Goal: Information Seeking & Learning: Learn about a topic

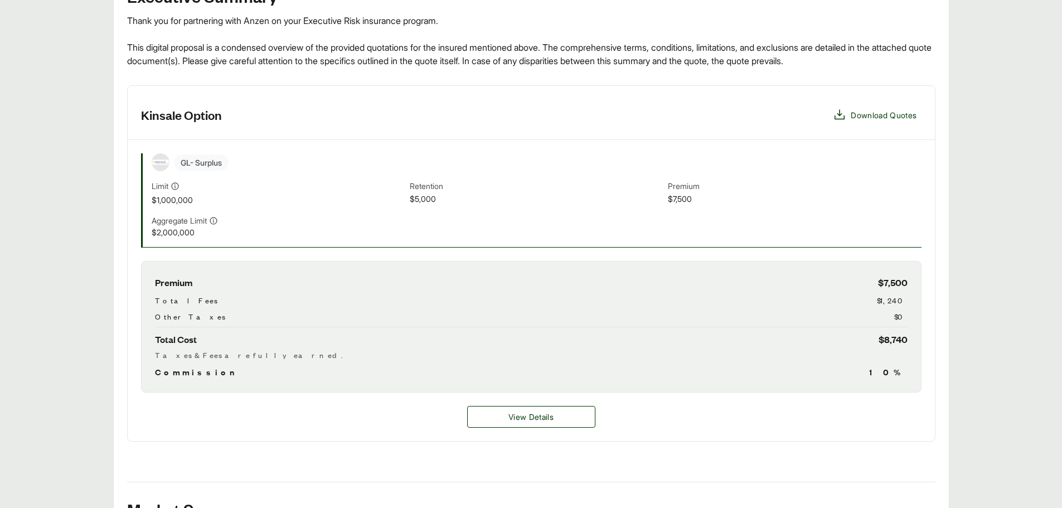
scroll to position [334, 0]
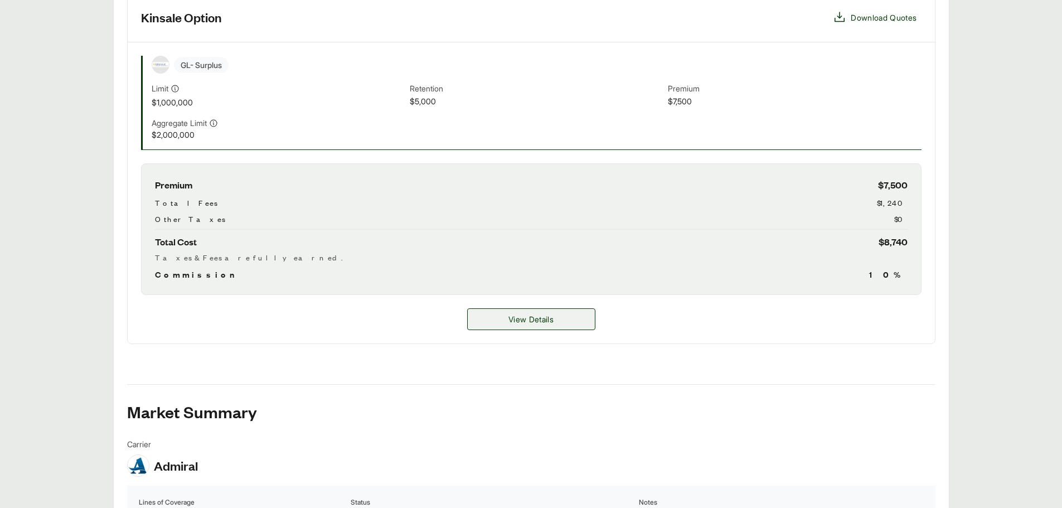
click at [512, 318] on span "View Details" at bounding box center [530, 319] width 45 height 12
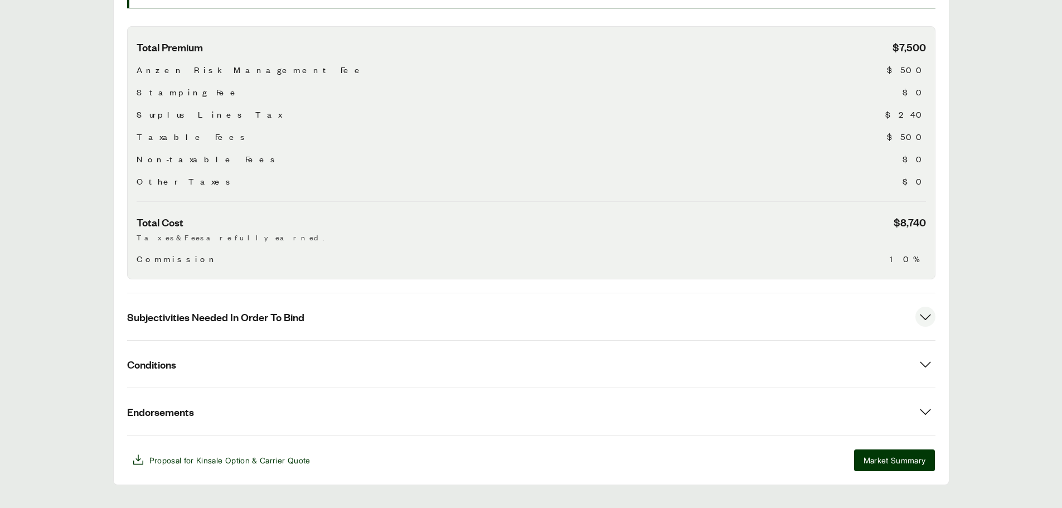
scroll to position [373, 0]
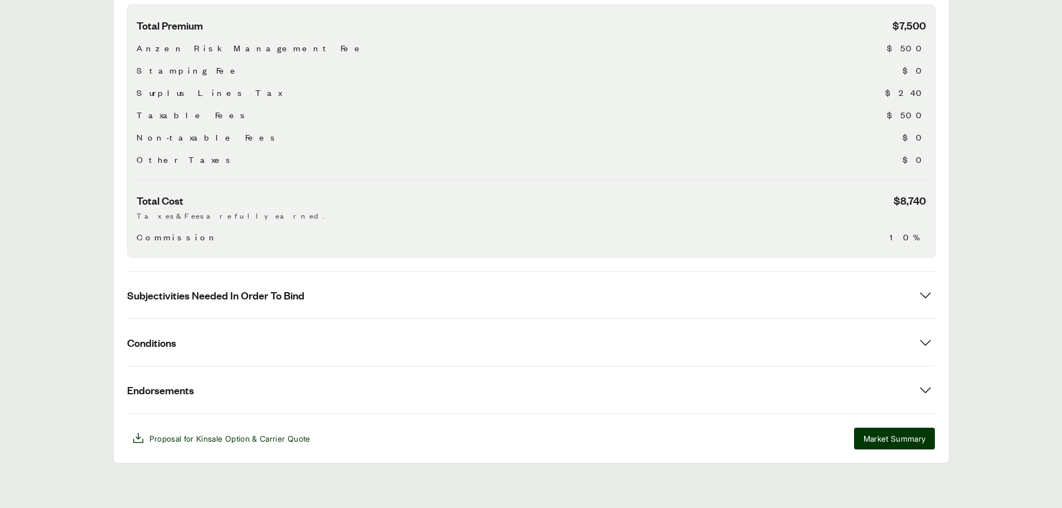
click at [135, 232] on div "Total Premium $7,500 Anzen Risk Management Fee $500 Stamping Fee $0 Surplus Lin…" at bounding box center [531, 130] width 808 height 253
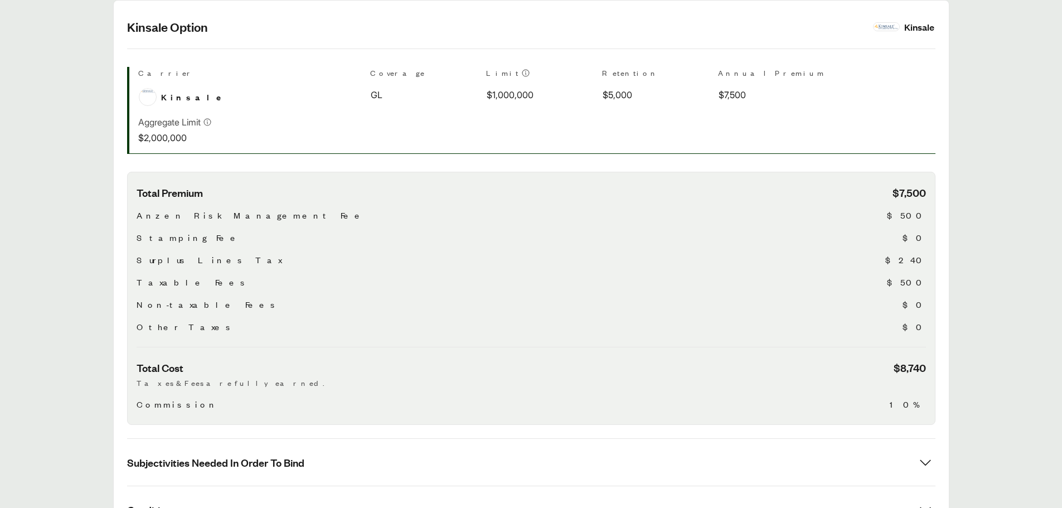
scroll to position [261, 0]
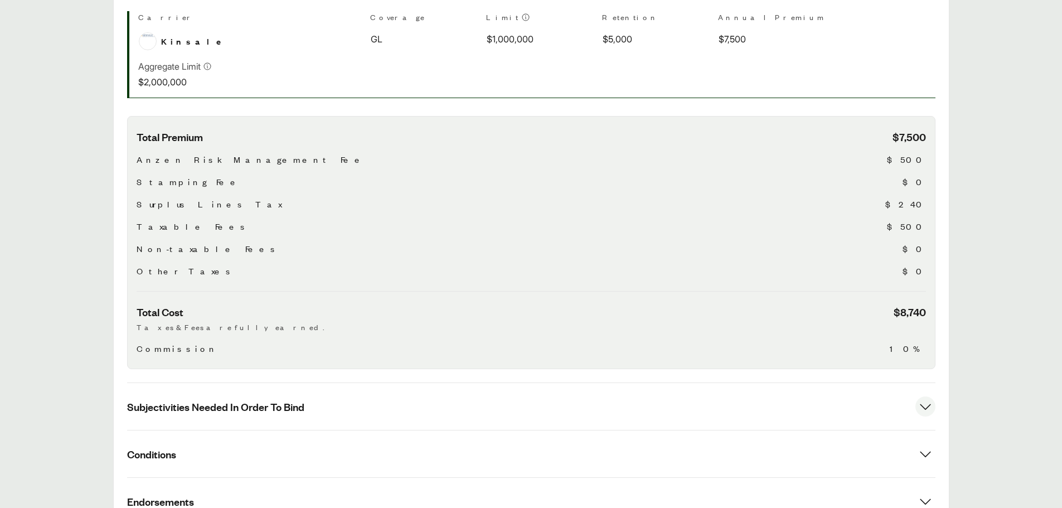
click at [261, 407] on span "Subjectivities Needed In Order To Bind" at bounding box center [215, 407] width 177 height 14
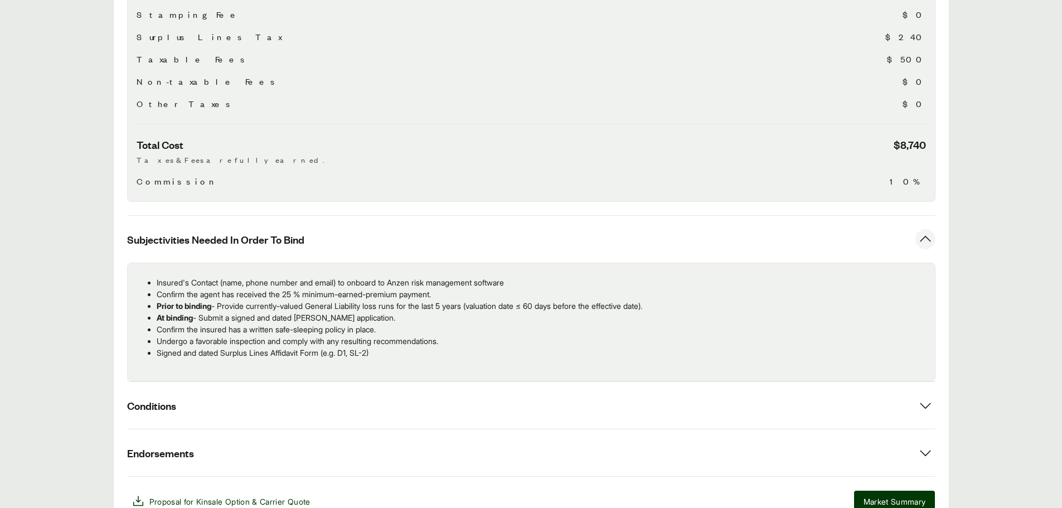
scroll to position [484, 0]
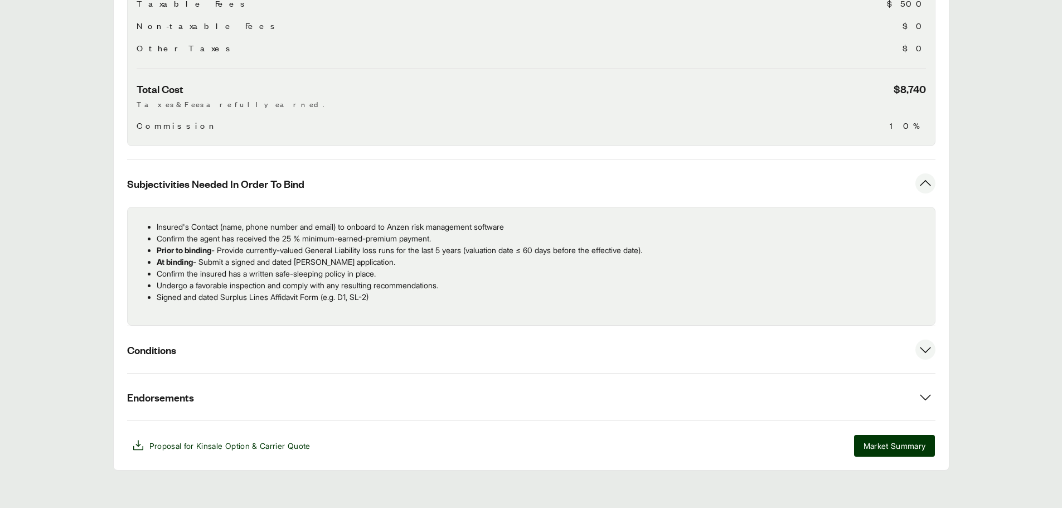
click at [233, 352] on button "Conditions" at bounding box center [531, 349] width 808 height 47
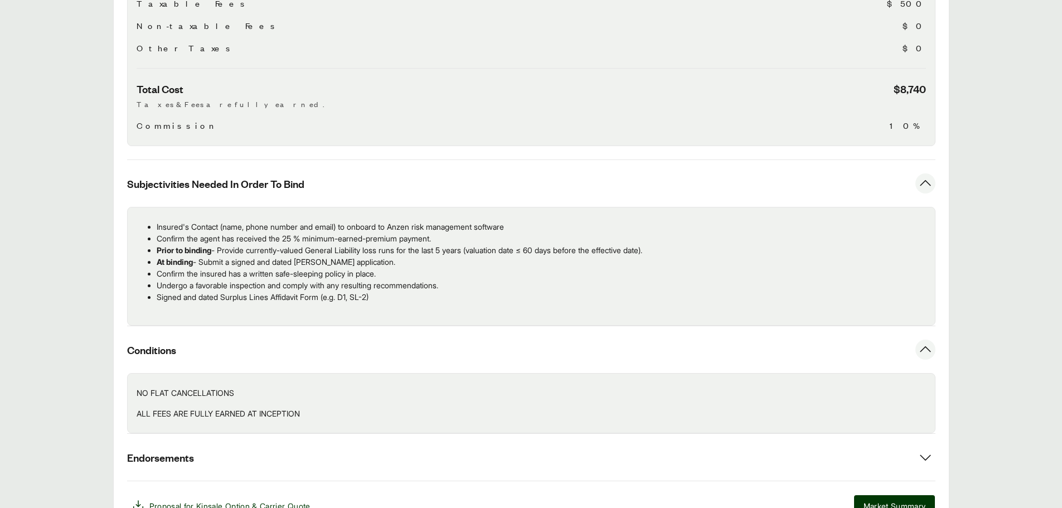
scroll to position [540, 0]
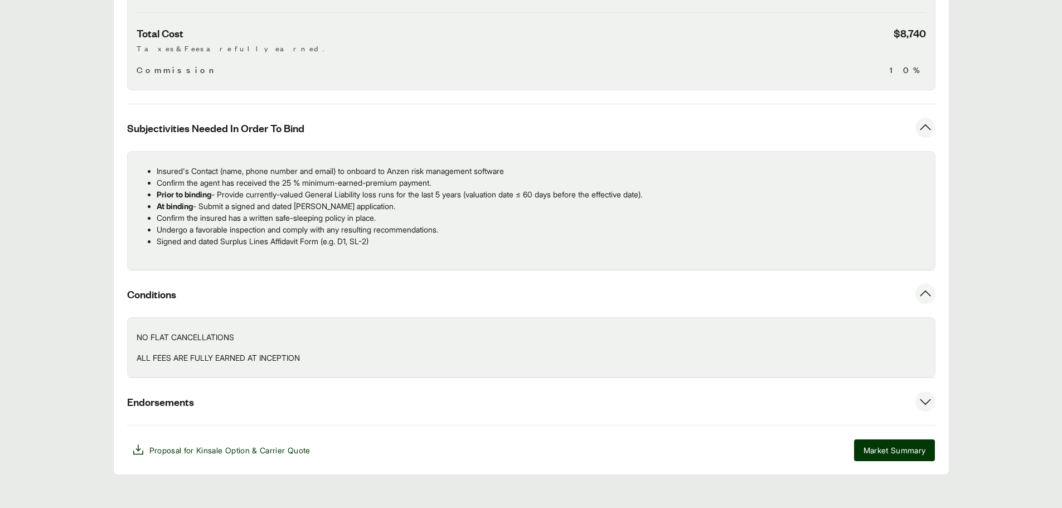
click at [278, 389] on button "Endorsements" at bounding box center [531, 401] width 808 height 47
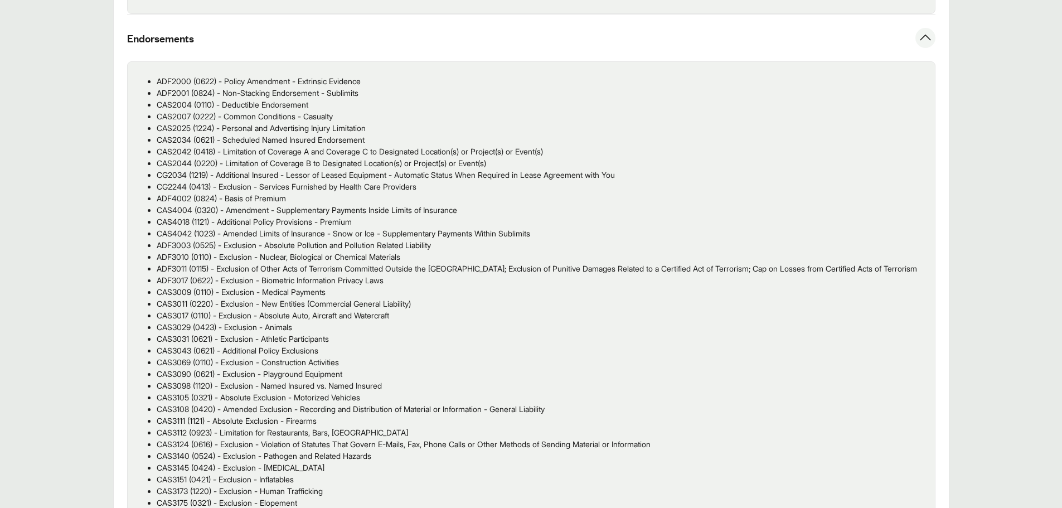
scroll to position [930, 0]
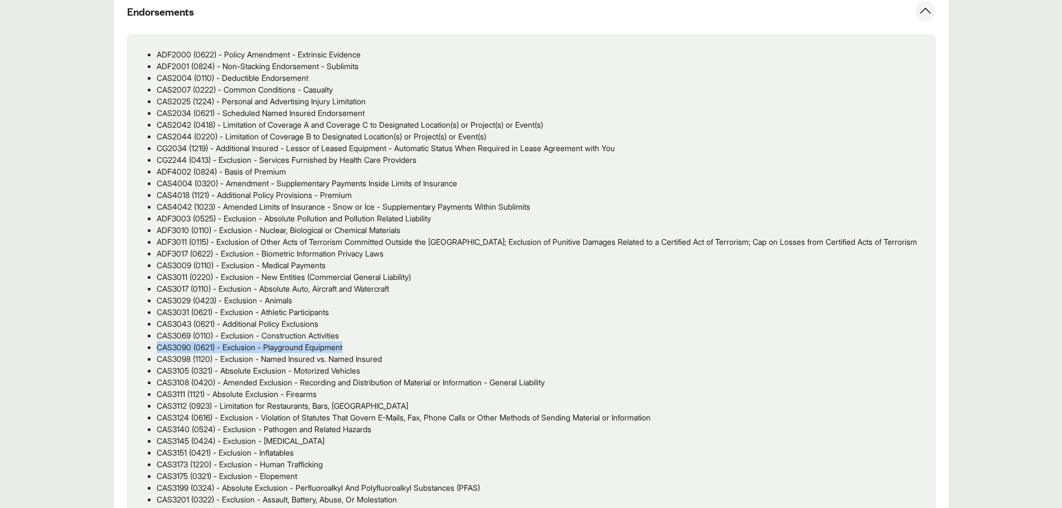
drag, startPoint x: 358, startPoint y: 359, endPoint x: 268, endPoint y: 363, distance: 91.0
click at [157, 353] on p "CAS3090 (0621) - Exclusion - Playground Equipment" at bounding box center [541, 347] width 769 height 12
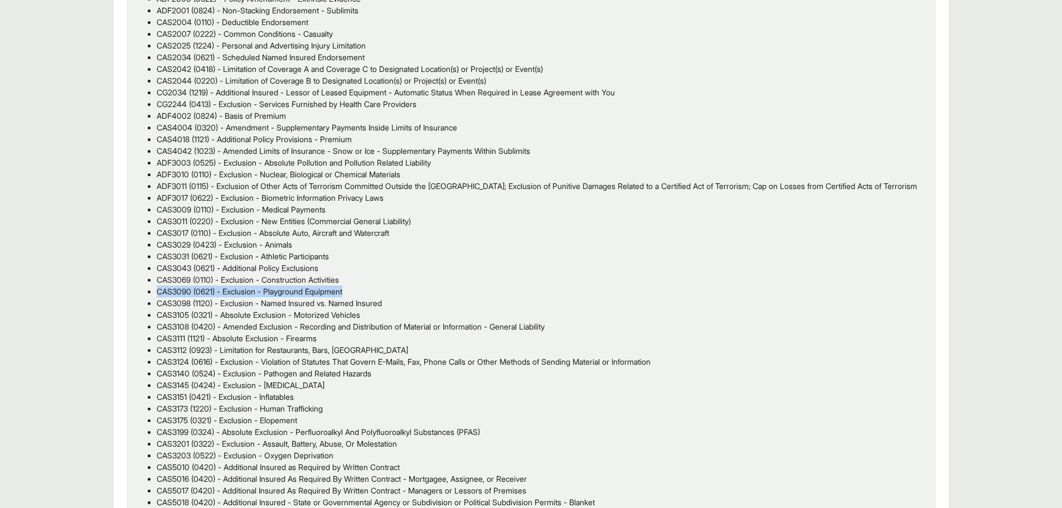
copy p "CAS3090 (0621) - Exclusion - Playground Equipment"
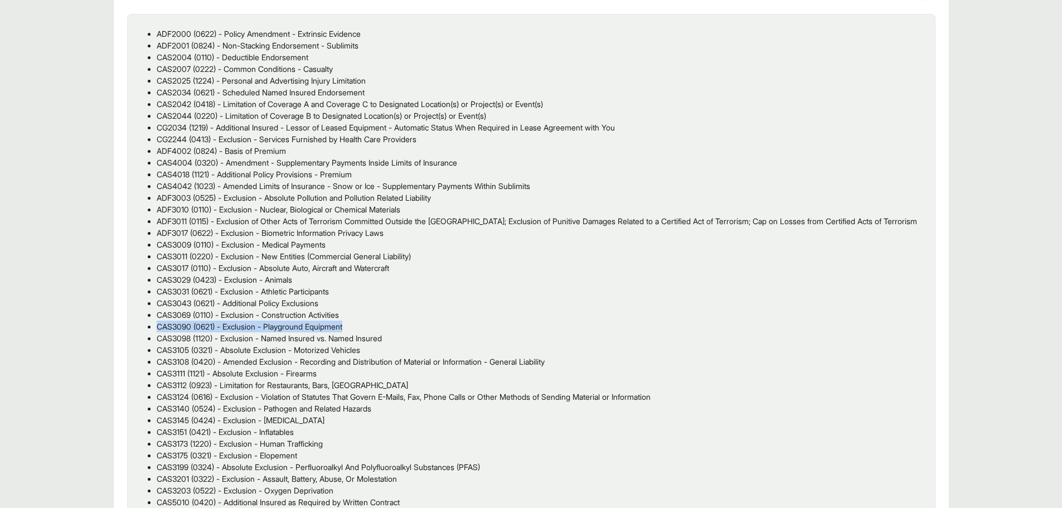
scroll to position [1150, 0]
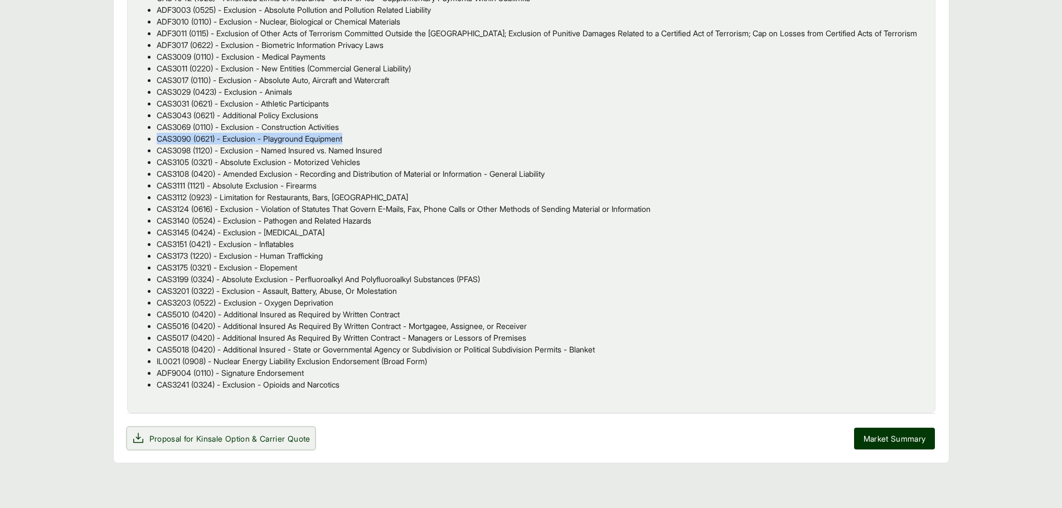
click at [255, 436] on span "Proposal for Kinsale Option & Carrier Quote" at bounding box center [229, 439] width 161 height 12
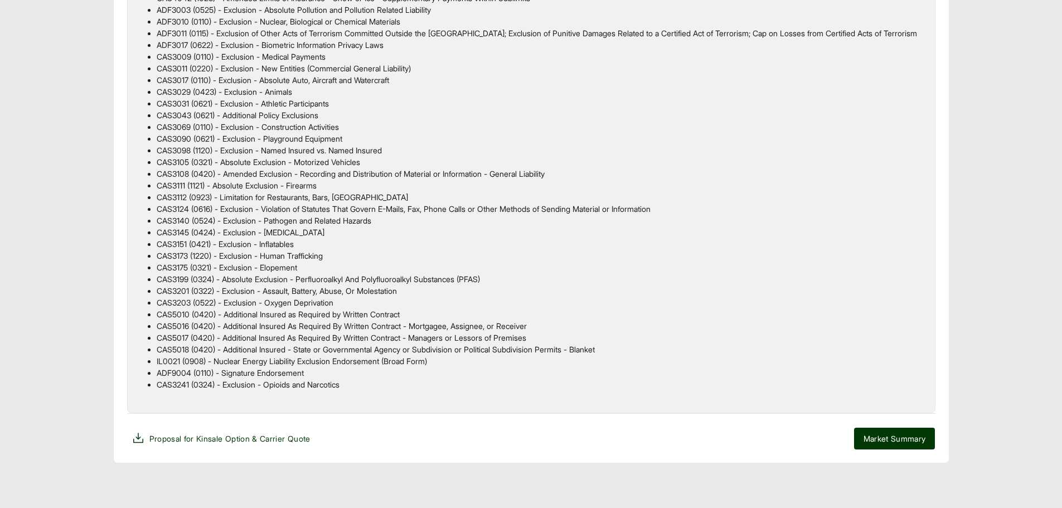
click at [574, 120] on p "CAS3043 (0621) - Additional Policy Exclusions" at bounding box center [541, 115] width 769 height 12
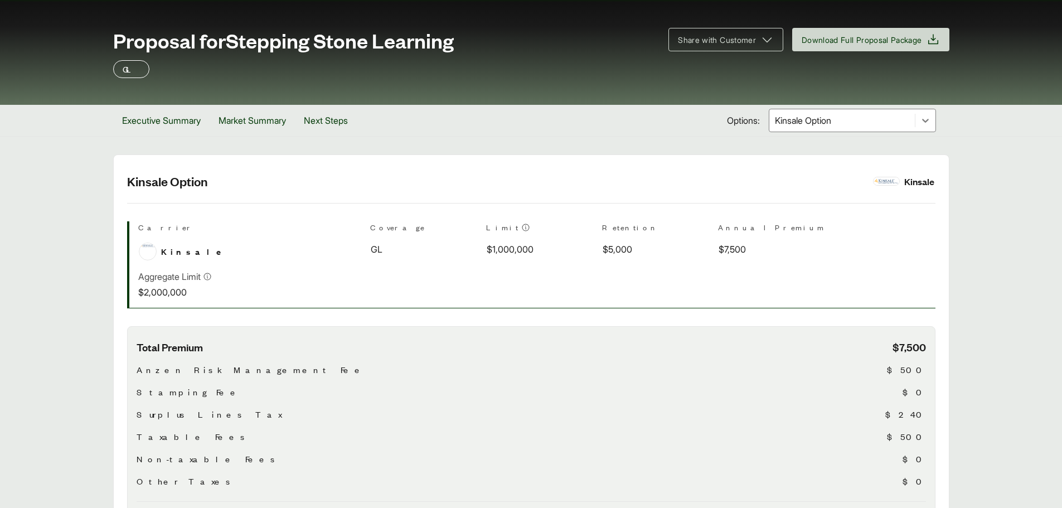
scroll to position [0, 0]
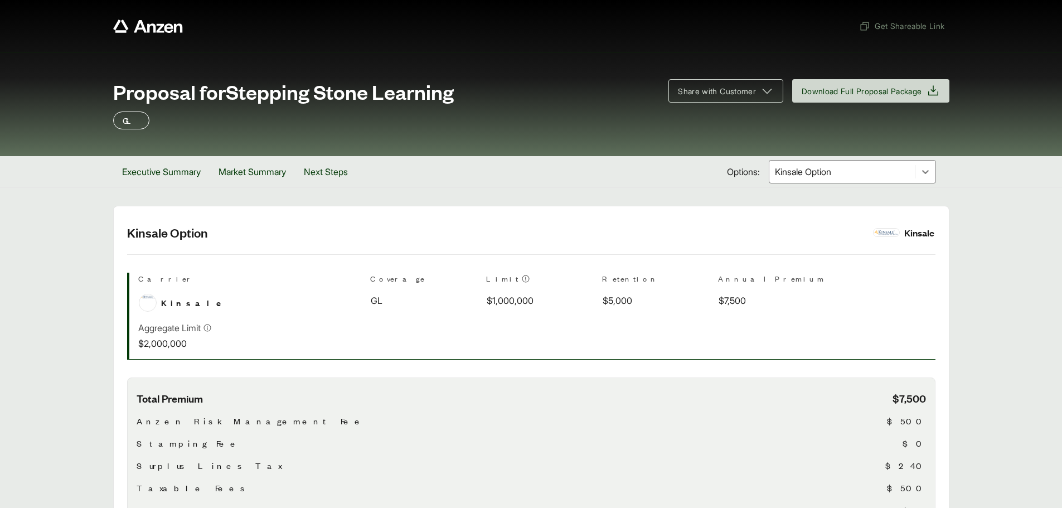
click at [844, 178] on div at bounding box center [842, 171] width 137 height 13
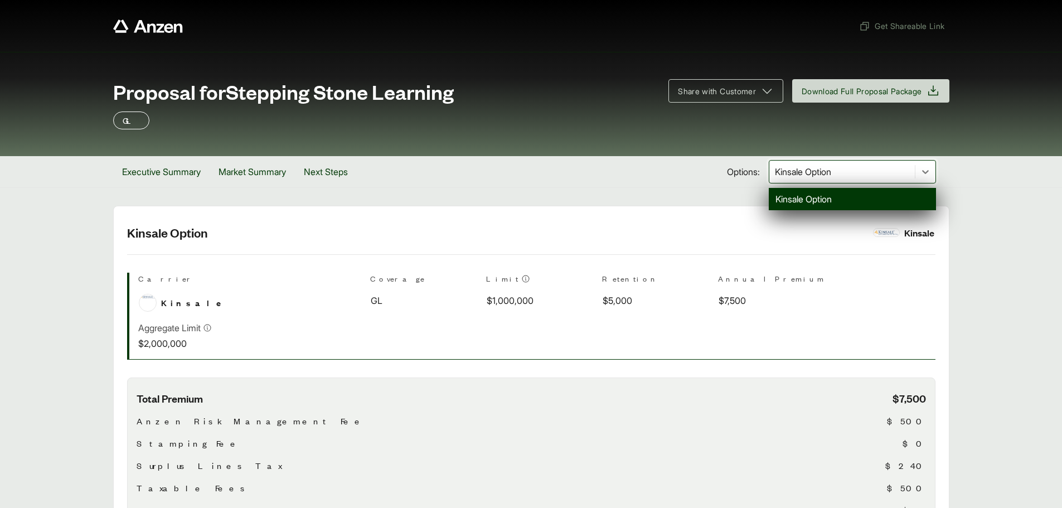
click at [655, 153] on div "Proposal for Stepping Stone Learning Share with Customer Download Full Proposal…" at bounding box center [531, 104] width 1062 height 104
